Goal: Information Seeking & Learning: Learn about a topic

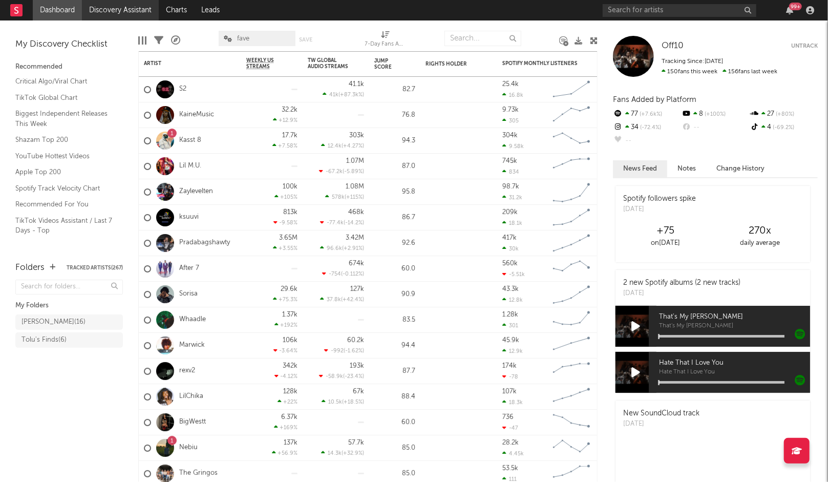
click at [120, 8] on link "Discovery Assistant" at bounding box center [120, 10] width 77 height 20
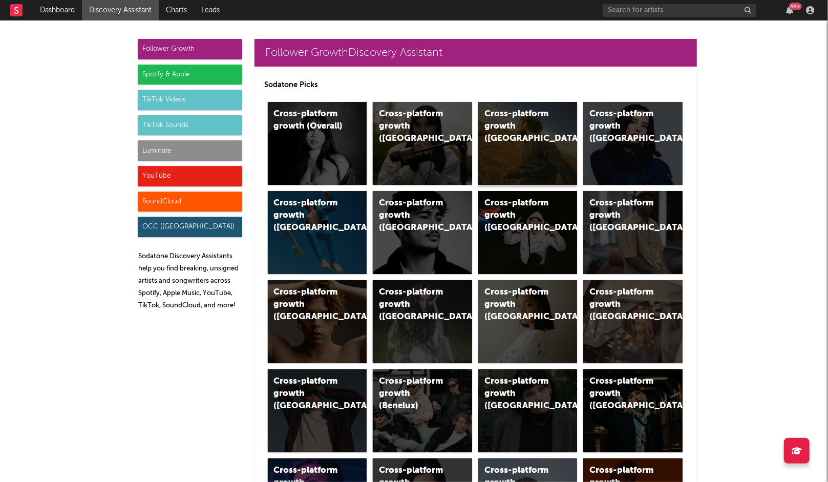
click at [509, 142] on div "Cross-platform growth ([GEOGRAPHIC_DATA])" at bounding box center [527, 143] width 99 height 83
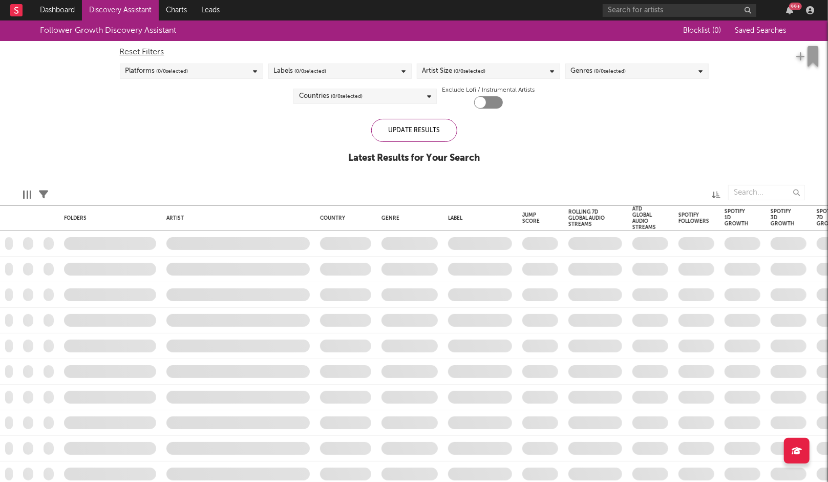
checkbox input "true"
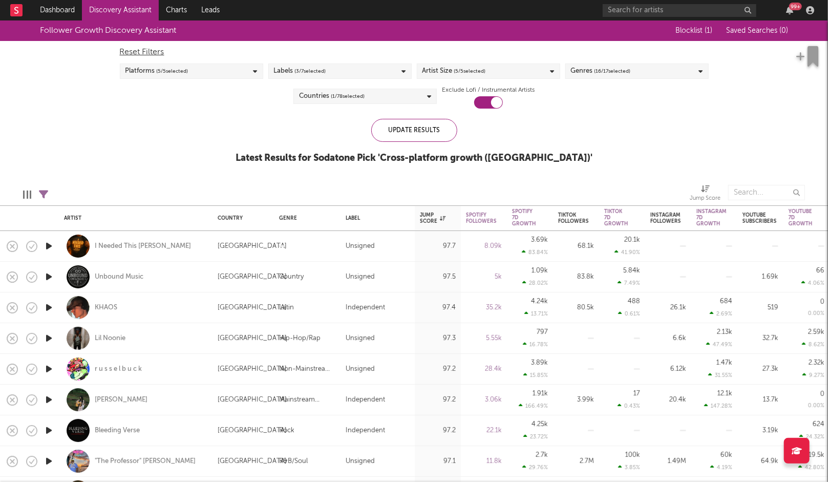
click at [183, 67] on span "( 5 / 5 selected)" at bounding box center [173, 71] width 32 height 12
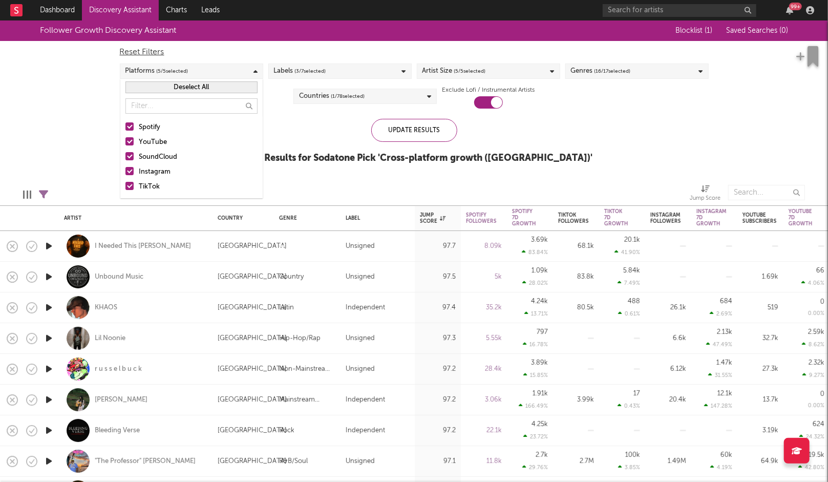
click at [276, 147] on div "Update Results Latest Results for Sodatone Pick ' Cross-platform growth ([GEOGR…" at bounding box center [414, 147] width 357 height 56
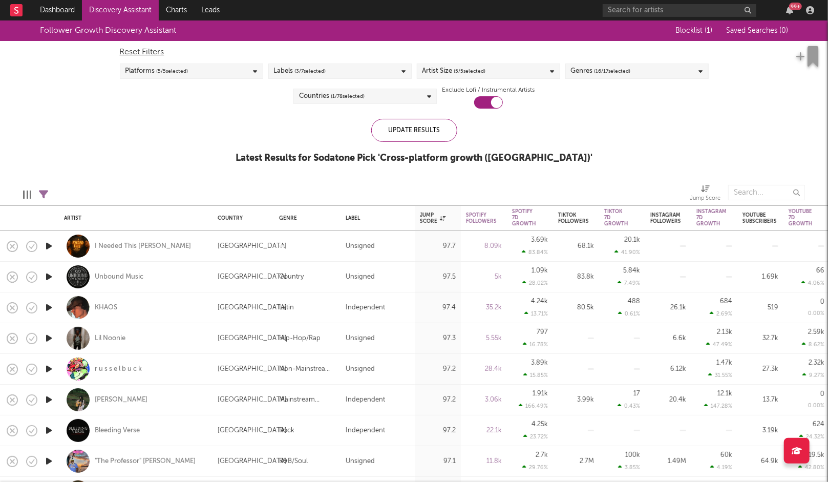
click at [486, 73] on span "( 5 / 5 selected)" at bounding box center [470, 71] width 32 height 12
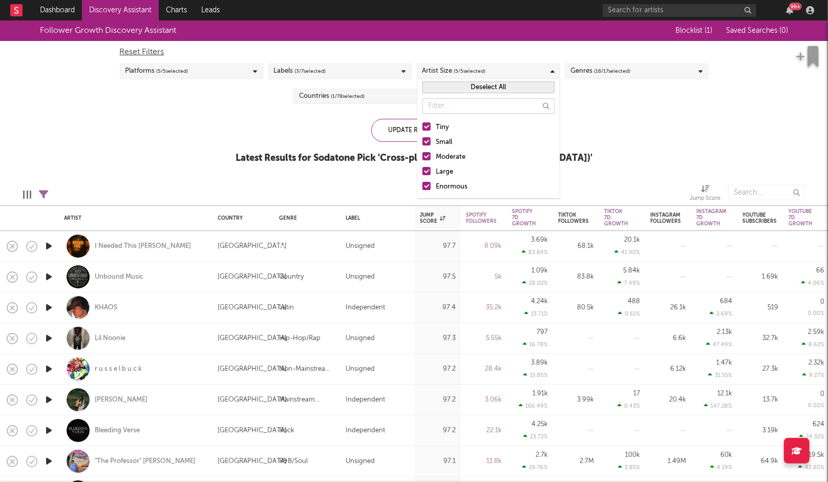
drag, startPoint x: 450, startPoint y: 153, endPoint x: 449, endPoint y: 170, distance: 16.9
click at [450, 153] on div "Moderate" at bounding box center [495, 157] width 119 height 12
click at [423, 153] on input "Moderate" at bounding box center [423, 157] width 0 height 12
click at [449, 171] on div "Large" at bounding box center [495, 172] width 119 height 12
click at [423, 171] on input "Large" at bounding box center [423, 172] width 0 height 12
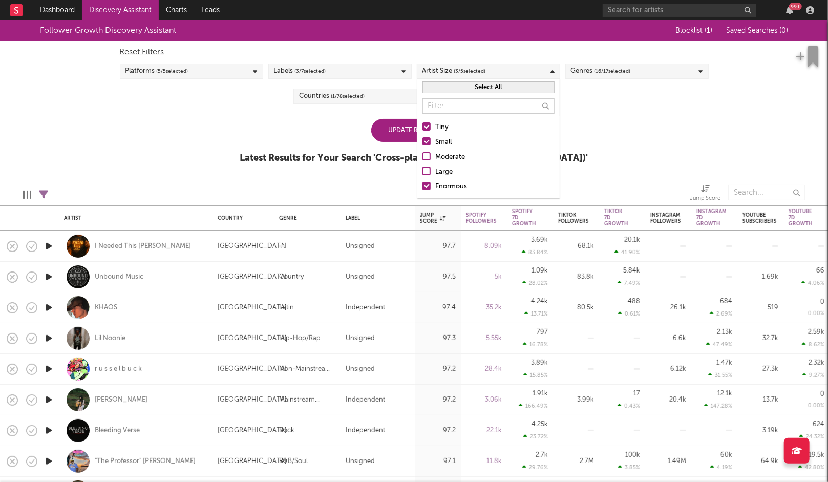
click at [448, 187] on div "Enormous" at bounding box center [495, 187] width 119 height 12
click at [423, 187] on input "Enormous" at bounding box center [423, 187] width 0 height 12
click at [367, 136] on div "Update Results Latest Results for Your Search ' Cross-platform growth ([GEOGRAP…" at bounding box center [414, 147] width 348 height 56
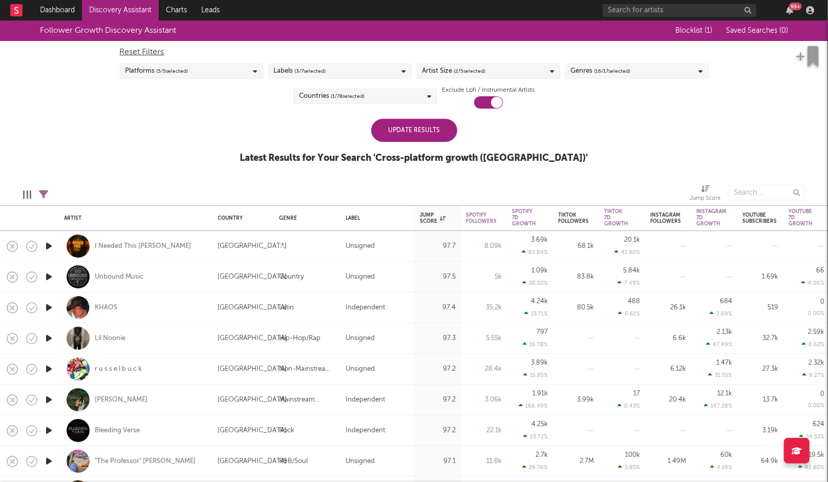
click at [393, 136] on div "Update Results" at bounding box center [414, 130] width 86 height 23
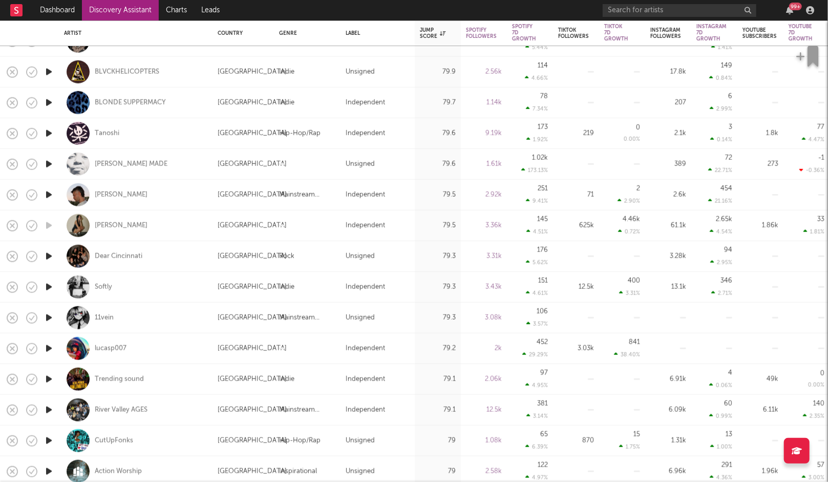
click at [46, 348] on icon "button" at bounding box center [49, 348] width 11 height 13
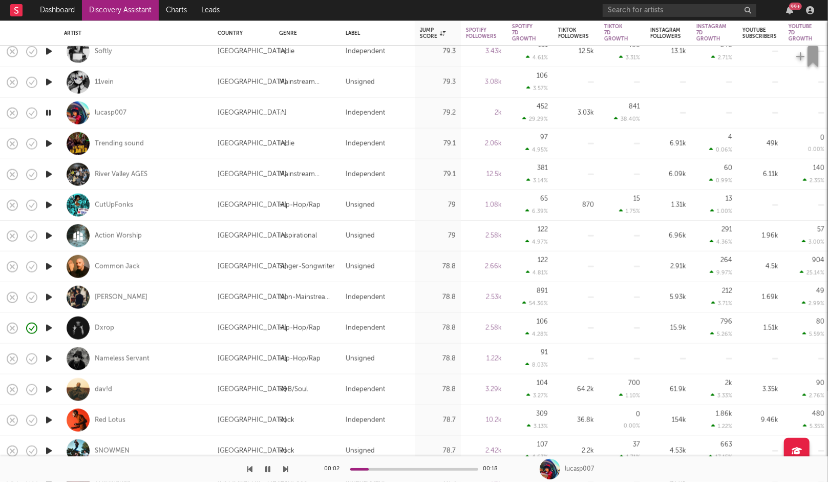
click at [48, 388] on icon "button" at bounding box center [49, 389] width 11 height 13
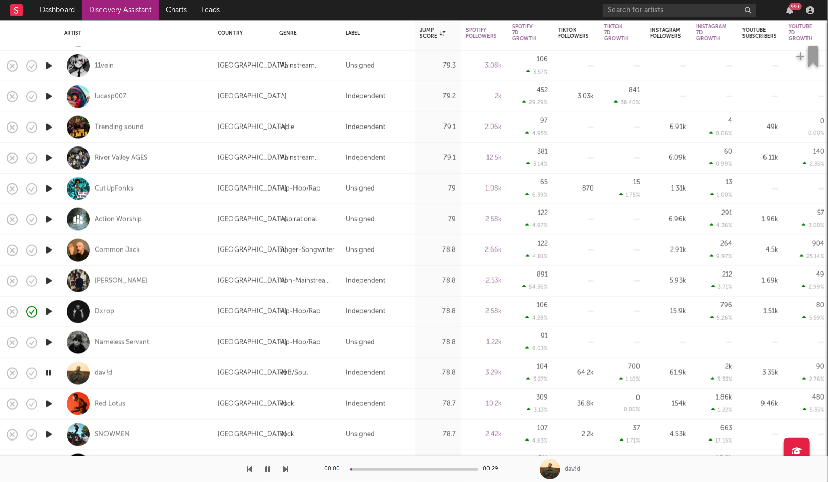
click at [47, 398] on icon "button" at bounding box center [49, 404] width 11 height 13
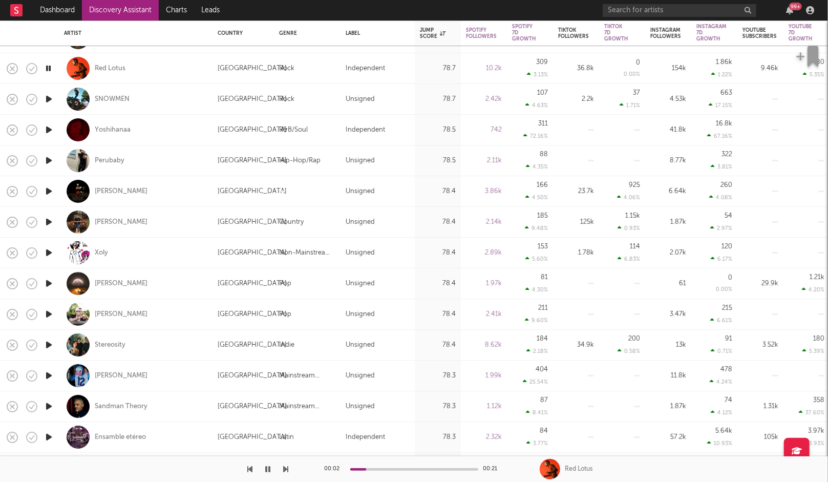
click at [48, 377] on icon "button" at bounding box center [49, 375] width 11 height 13
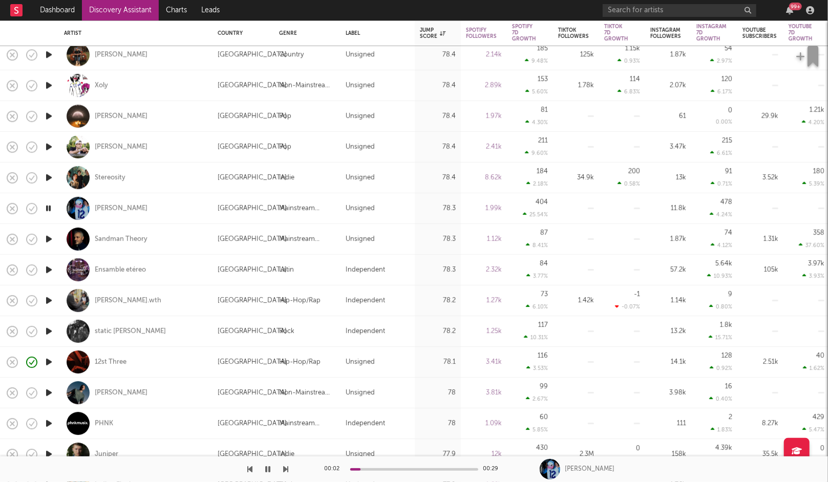
click at [47, 421] on icon "button" at bounding box center [49, 423] width 11 height 13
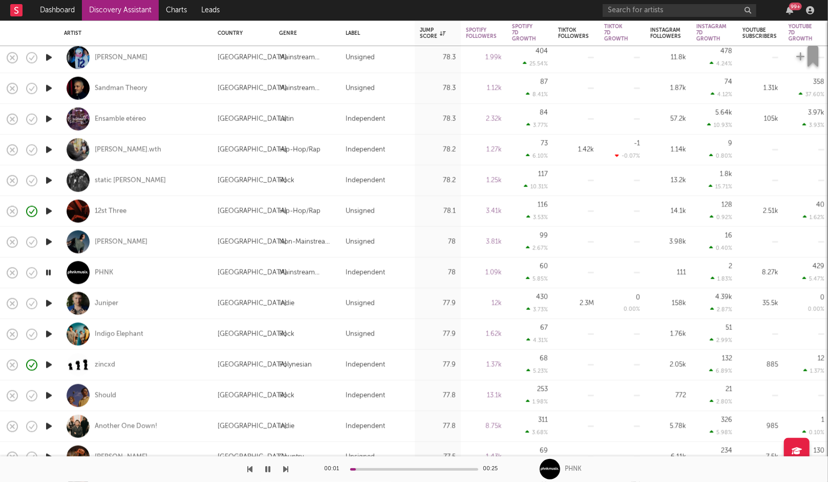
click at [49, 365] on icon "button" at bounding box center [49, 365] width 11 height 13
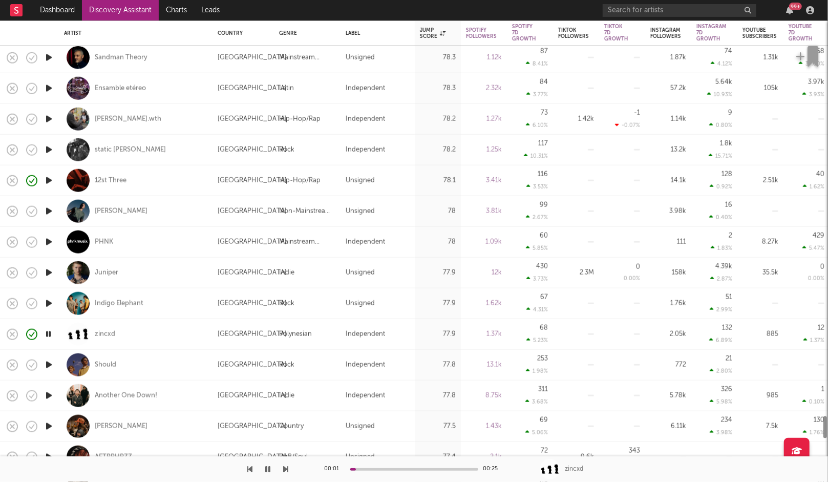
click at [49, 364] on icon "button" at bounding box center [49, 365] width 11 height 13
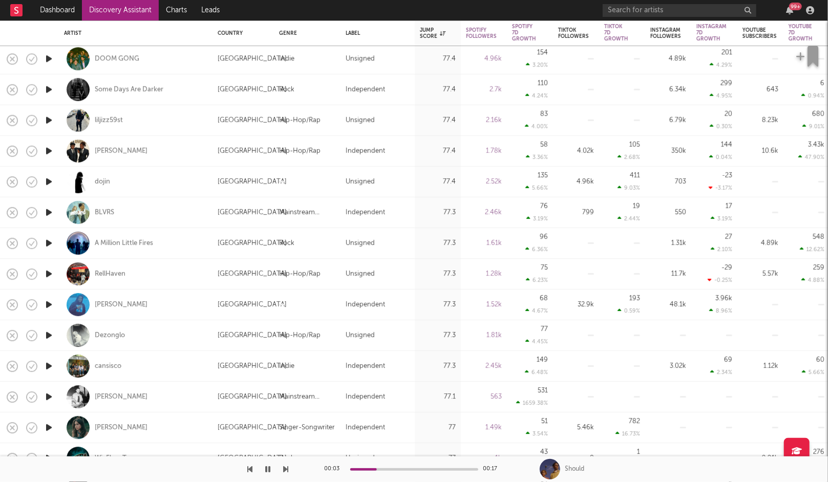
click at [50, 337] on icon "button" at bounding box center [49, 335] width 11 height 13
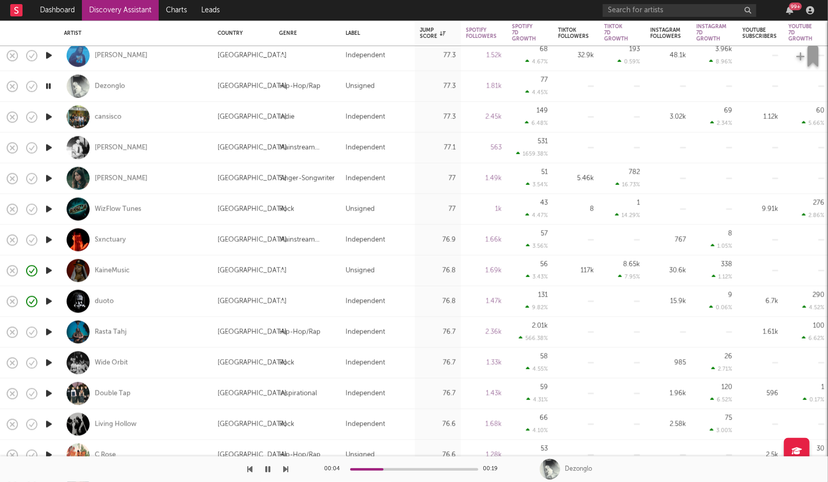
click at [270, 465] on icon "button" at bounding box center [268, 469] width 5 height 8
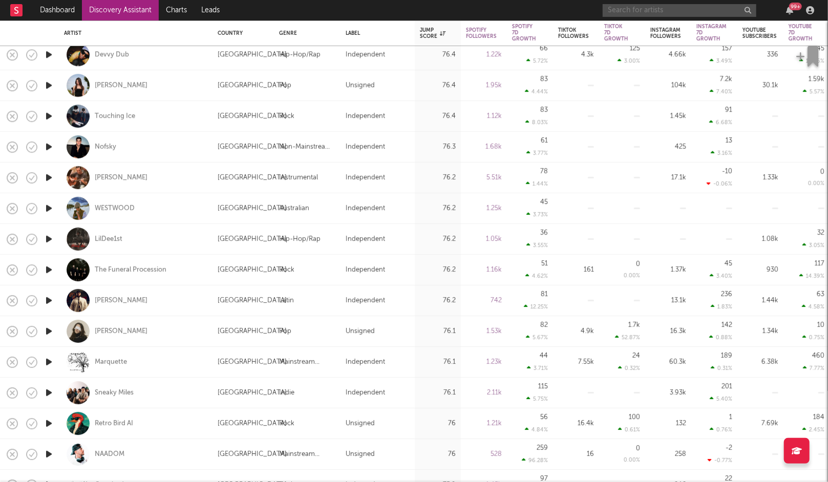
click at [626, 14] on input "text" at bounding box center [680, 10] width 154 height 13
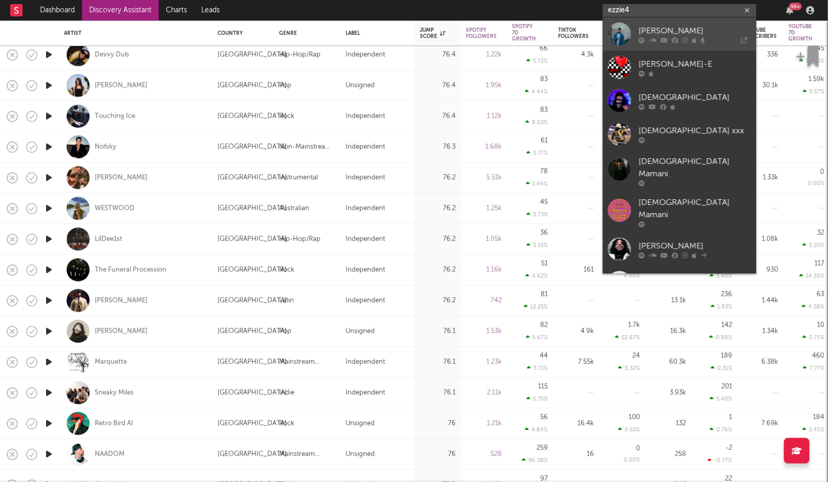
type input "ezzie4"
click at [650, 38] on icon at bounding box center [653, 40] width 8 height 6
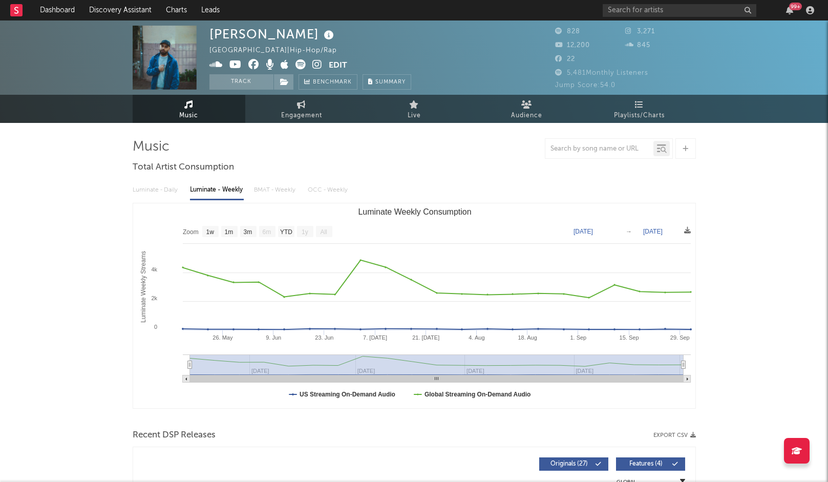
select select "1w"
click at [624, 6] on input "text" at bounding box center [680, 10] width 154 height 13
drag, startPoint x: 627, startPoint y: 9, endPoint x: 593, endPoint y: 8, distance: 33.8
click at [593, 8] on nav "Dashboard Discovery Assistant Charts Leads ezzie4em 99 +" at bounding box center [414, 10] width 828 height 20
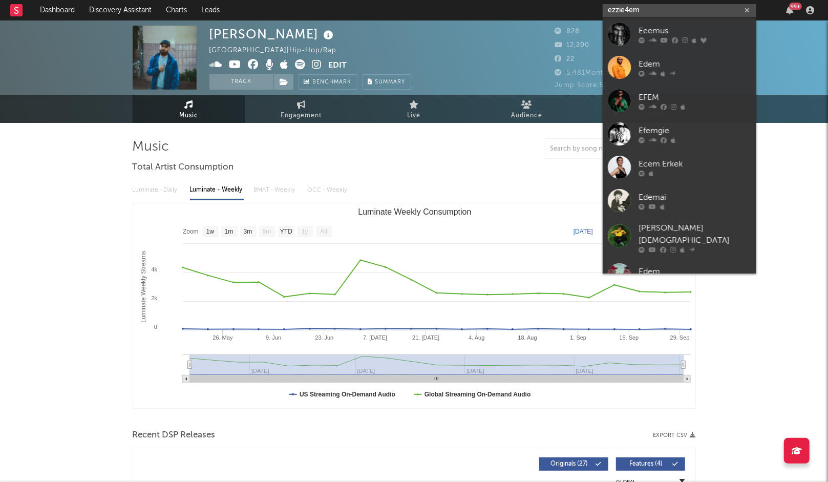
click at [652, 5] on input "ezzie4em" at bounding box center [680, 10] width 154 height 13
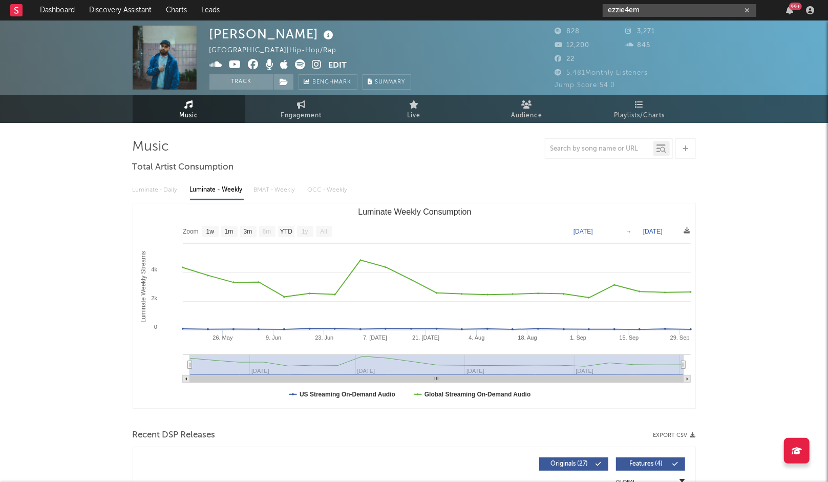
type input "ezzie4em"
